Goal: Find specific page/section

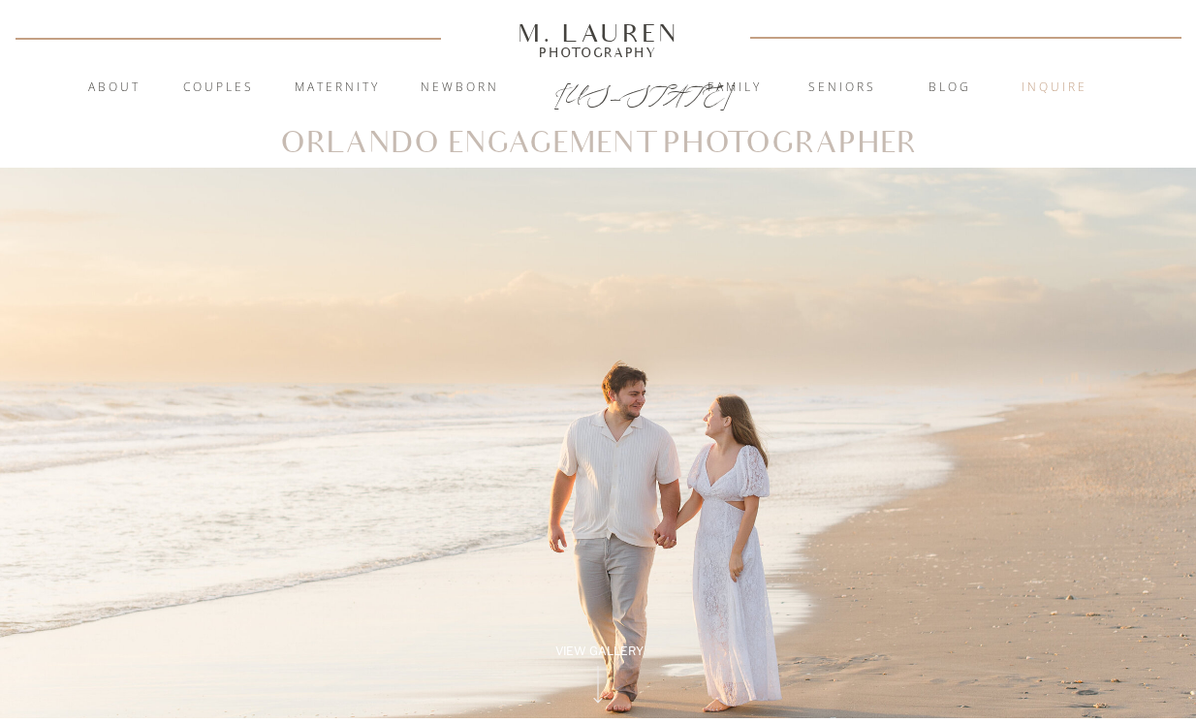
click at [1038, 79] on nav "inquire" at bounding box center [1054, 87] width 105 height 19
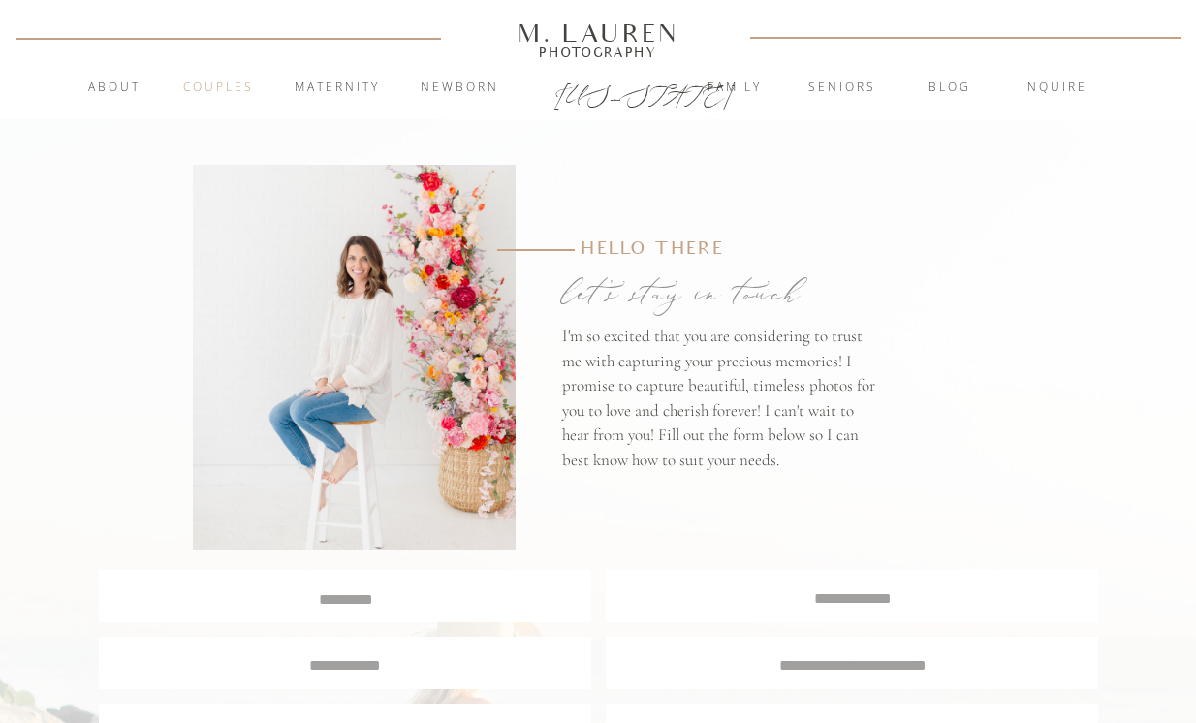
click at [244, 85] on nav "Couples" at bounding box center [218, 87] width 105 height 19
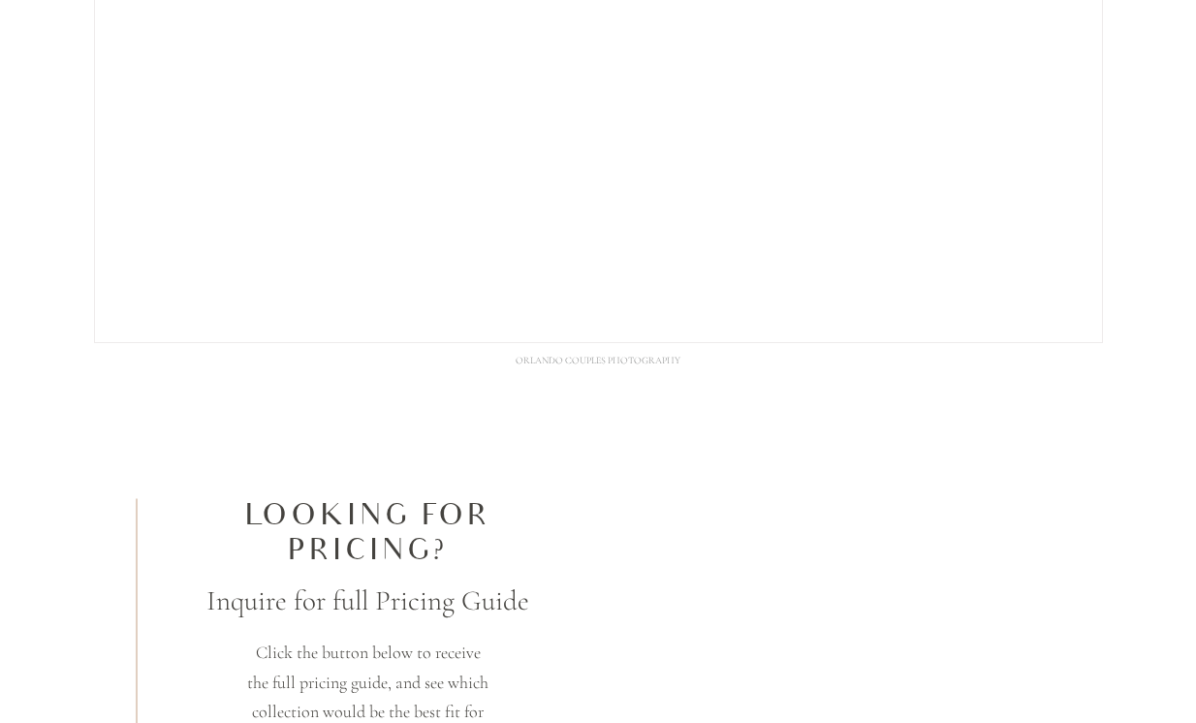
scroll to position [5113, 0]
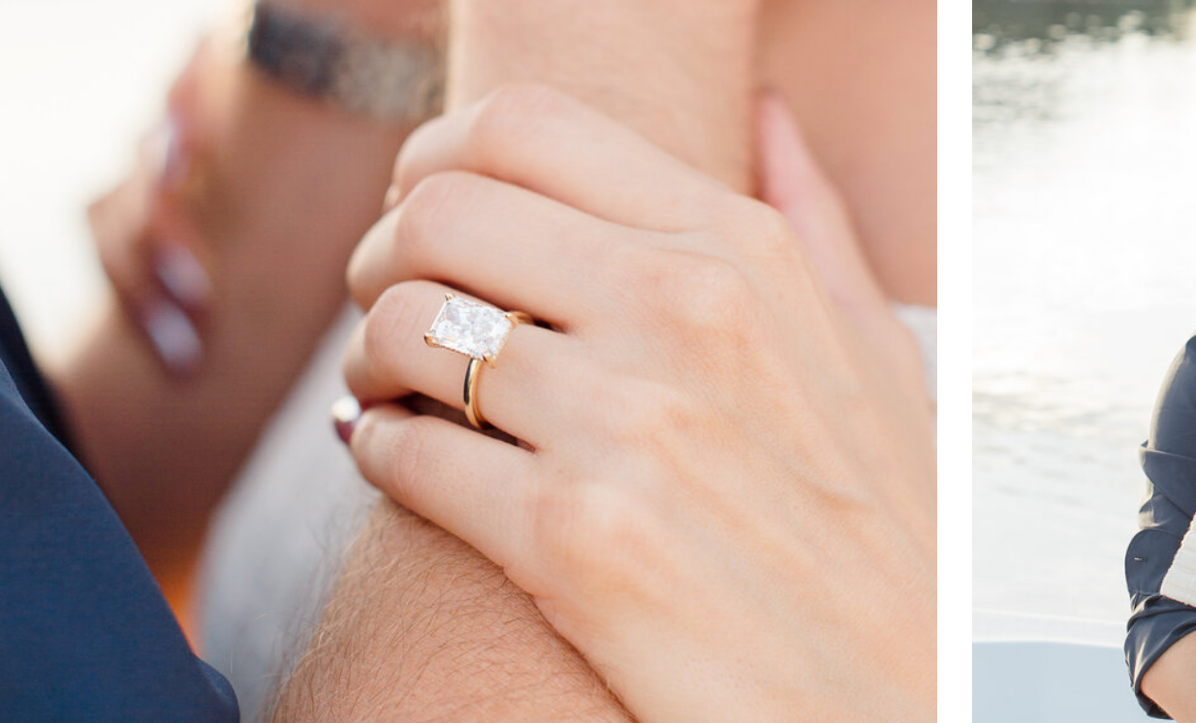
click at [683, 336] on div at bounding box center [598, 369] width 340 height 474
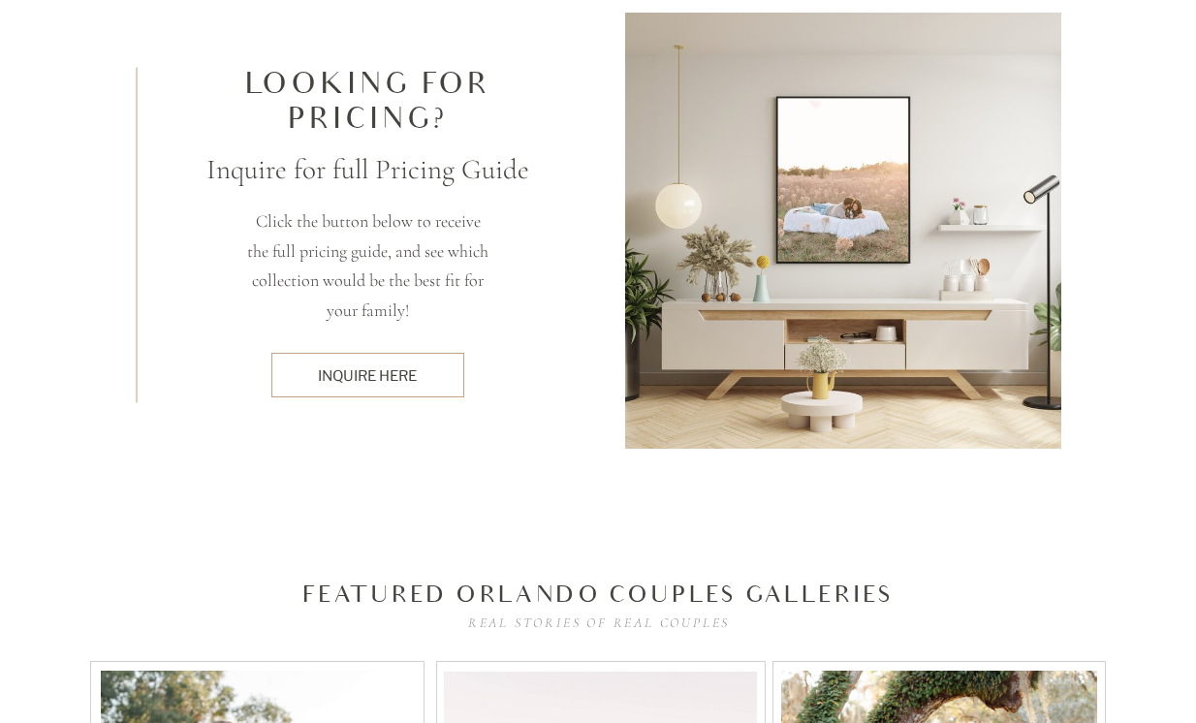
scroll to position [5798, 0]
